Goal: Information Seeking & Learning: Learn about a topic

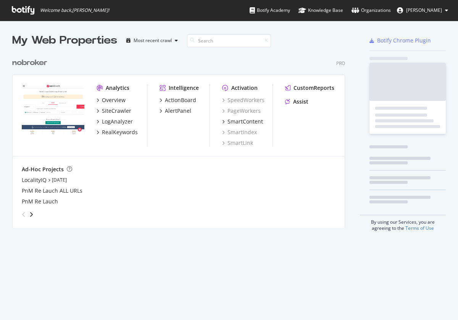
scroll to position [320, 458]
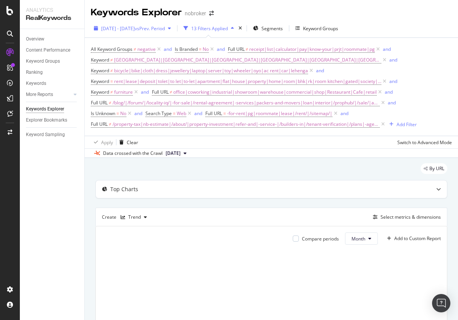
click at [135, 28] on span "[DATE] - [DATE]" at bounding box center [118, 28] width 34 height 6
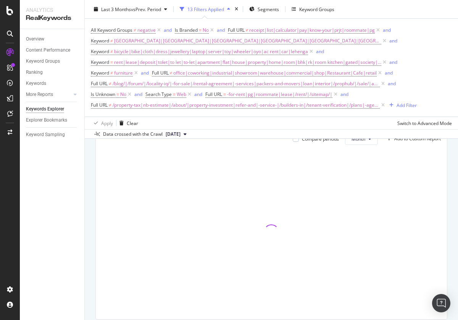
scroll to position [128, 0]
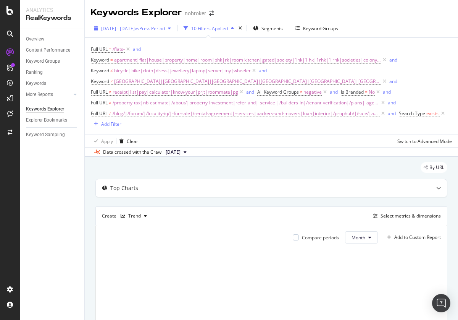
click at [135, 28] on span "[DATE] - [DATE]" at bounding box center [118, 28] width 34 height 6
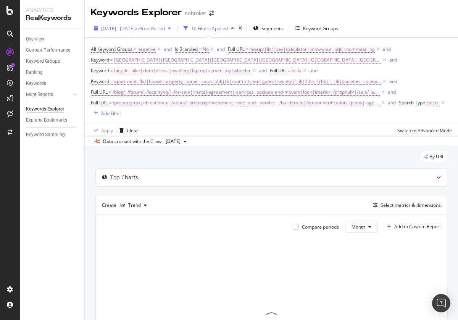
click at [135, 28] on span "[DATE] - [DATE]" at bounding box center [118, 28] width 34 height 6
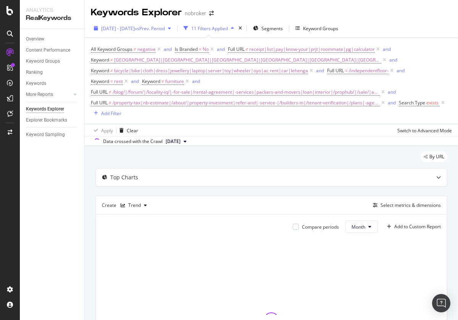
click at [135, 28] on span "[DATE] - [DATE]" at bounding box center [118, 28] width 34 height 6
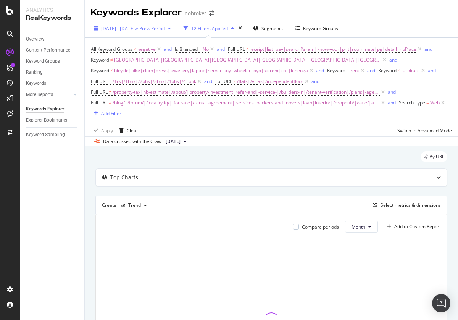
click at [135, 28] on span "[DATE] - [DATE]" at bounding box center [118, 28] width 34 height 6
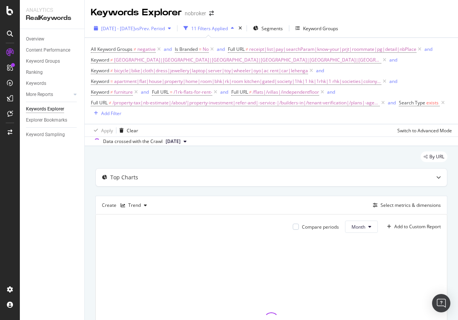
click at [135, 28] on span "[DATE] - [DATE]" at bounding box center [118, 28] width 34 height 6
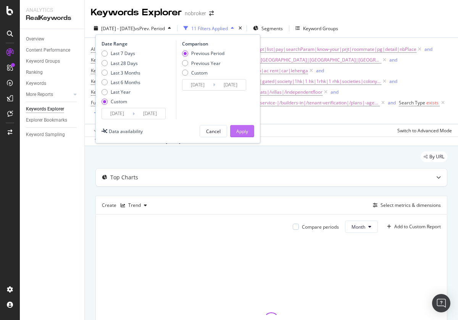
click at [121, 73] on div "Last 3 Months" at bounding box center [126, 73] width 30 height 6
type input "2025/06/22"
type input "2025/09/21"
type input "2025/03/22"
type input "2025/06/21"
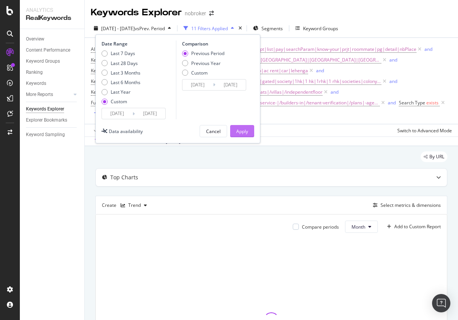
click at [242, 131] on div "Apply" at bounding box center [242, 131] width 12 height 6
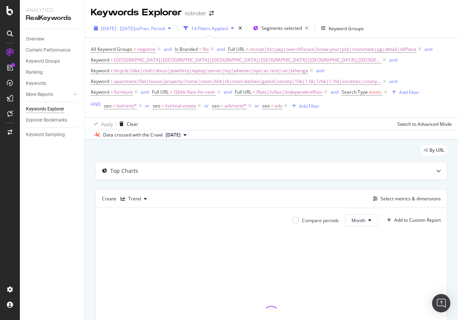
click at [135, 28] on span "[DATE] - [DATE]" at bounding box center [118, 28] width 34 height 6
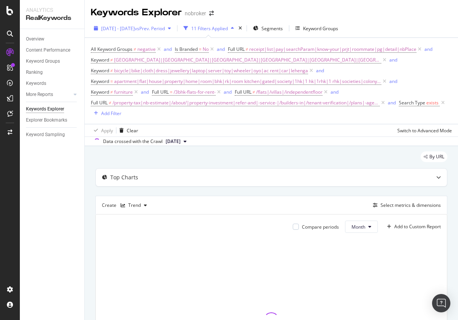
click at [135, 28] on span "[DATE] - [DATE]" at bounding box center [118, 28] width 34 height 6
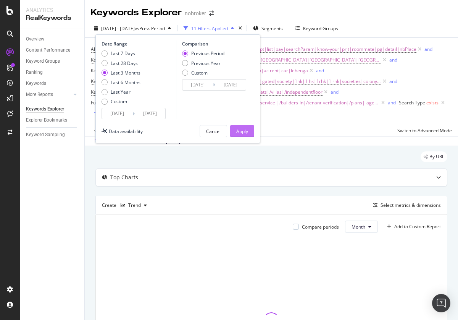
click at [242, 131] on div "Apply" at bounding box center [242, 131] width 12 height 6
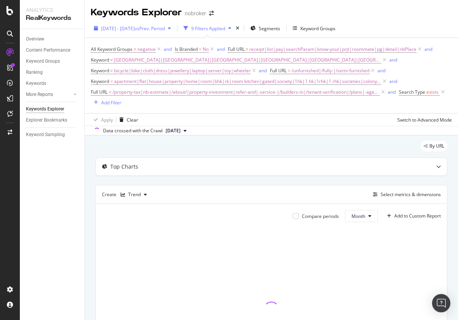
click at [135, 28] on span "[DATE] - [DATE]" at bounding box center [118, 28] width 34 height 6
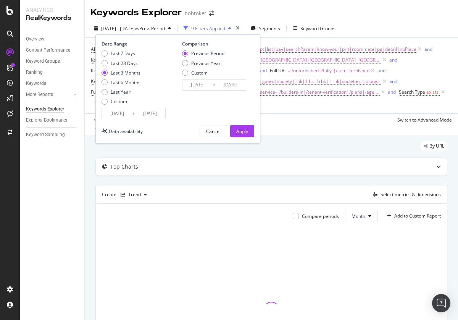
click at [242, 131] on div "Apply" at bounding box center [242, 131] width 12 height 6
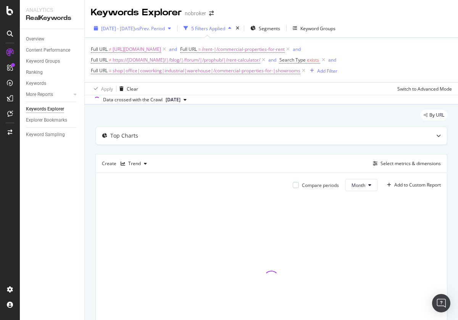
click at [135, 28] on span "[DATE] - [DATE]" at bounding box center [118, 28] width 34 height 6
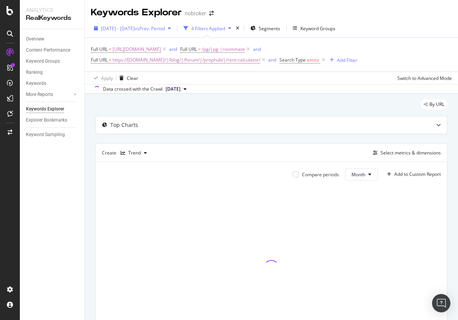
click at [135, 28] on span "[DATE] - [DATE]" at bounding box center [118, 28] width 34 height 6
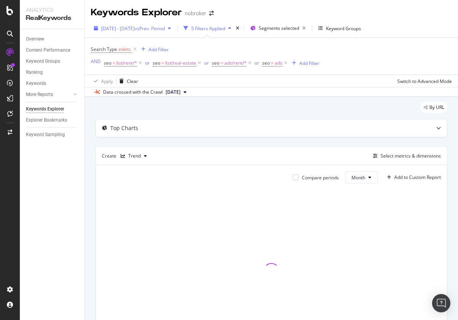
click at [135, 28] on span "[DATE] - [DATE]" at bounding box center [118, 28] width 34 height 6
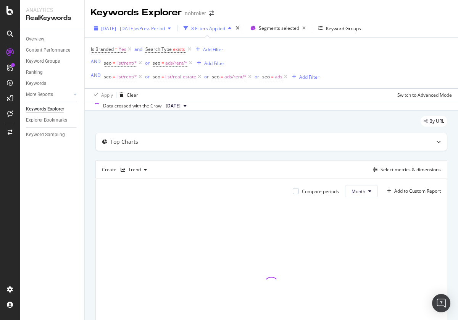
click at [135, 28] on span "[DATE] - [DATE]" at bounding box center [118, 28] width 34 height 6
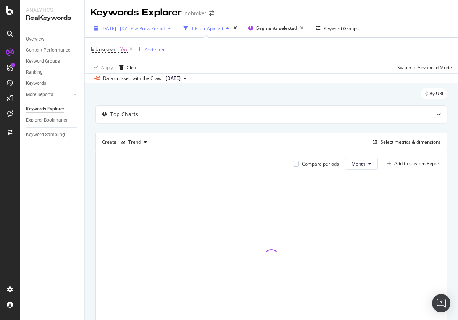
click at [135, 28] on span "[DATE] - [DATE]" at bounding box center [118, 28] width 34 height 6
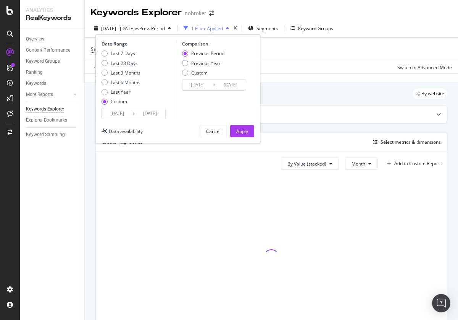
click at [121, 73] on div "Last 3 Months" at bounding box center [126, 73] width 30 height 6
type input "2025/06/22"
type input "2025/09/21"
type input "2025/03/22"
type input "2025/06/21"
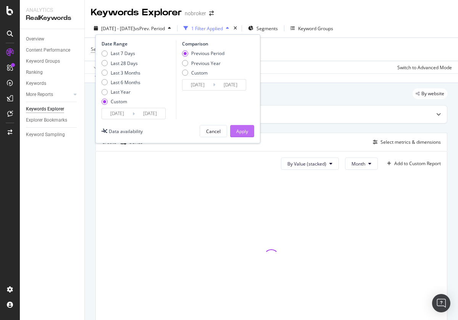
click at [242, 131] on div "Apply" at bounding box center [242, 131] width 12 height 6
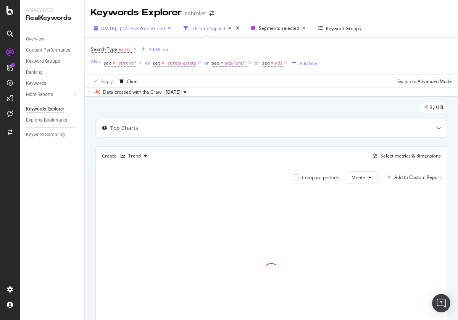
click at [135, 28] on span "[DATE] - [DATE]" at bounding box center [118, 28] width 34 height 6
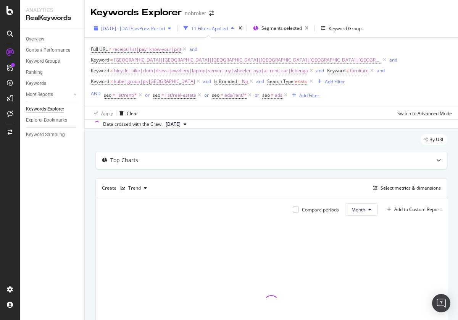
click at [135, 28] on span "[DATE] - [DATE]" at bounding box center [118, 28] width 34 height 6
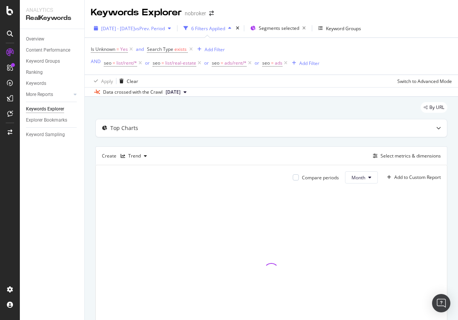
click at [135, 28] on span "[DATE] - [DATE]" at bounding box center [118, 28] width 34 height 6
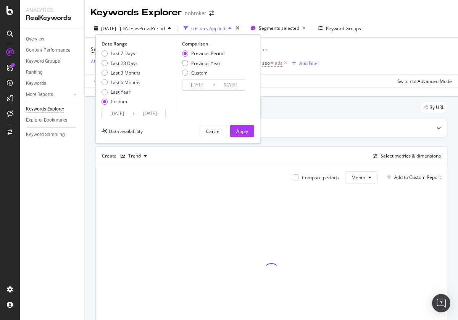
click at [121, 73] on div "Last 3 Months" at bounding box center [126, 73] width 30 height 6
type input "[DATE]"
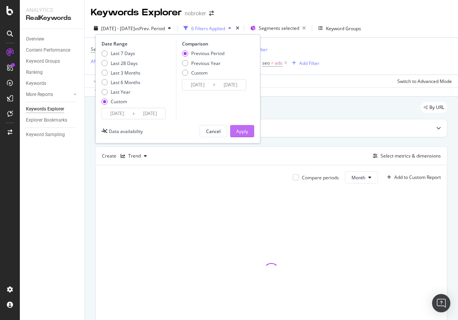
click at [242, 131] on div "Apply" at bounding box center [242, 131] width 12 height 6
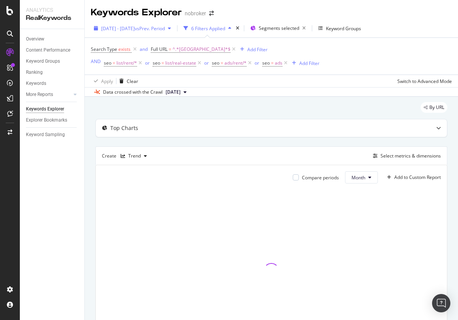
click at [135, 28] on span "[DATE] - [DATE]" at bounding box center [118, 28] width 34 height 6
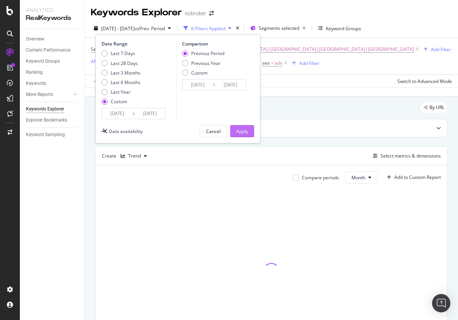
click at [121, 73] on div "Last 3 Months" at bounding box center [126, 73] width 30 height 6
type input "[DATE]"
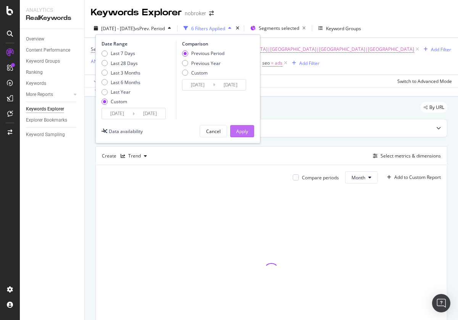
click at [242, 131] on div "Apply" at bounding box center [242, 131] width 12 height 6
